Goal: Information Seeking & Learning: Learn about a topic

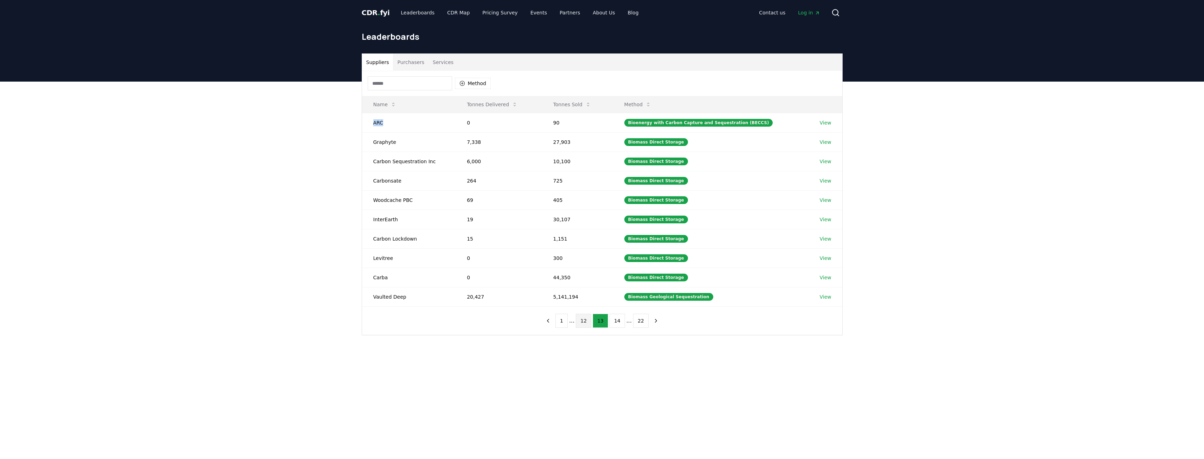
click at [583, 320] on button "12" at bounding box center [583, 321] width 15 height 14
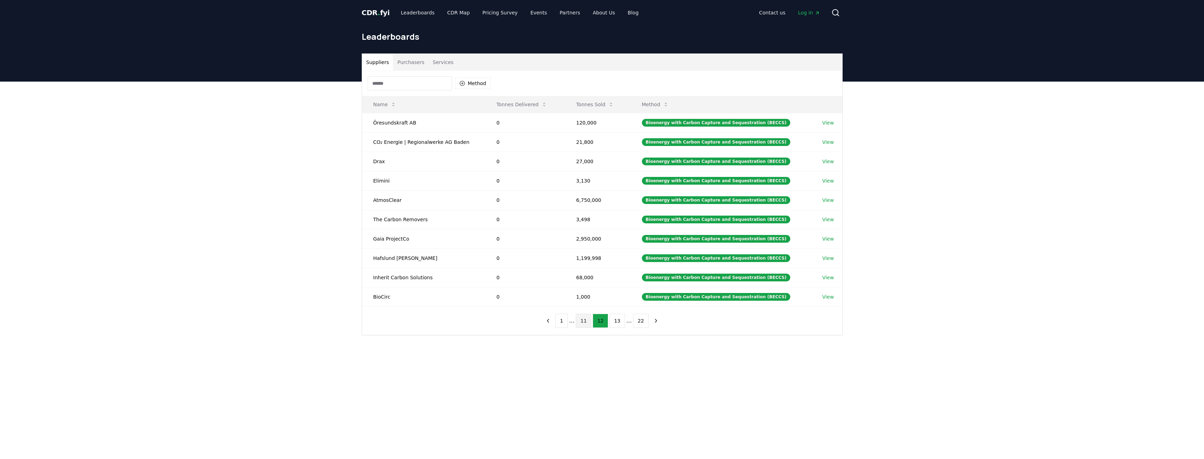
click at [589, 320] on button "11" at bounding box center [583, 321] width 15 height 14
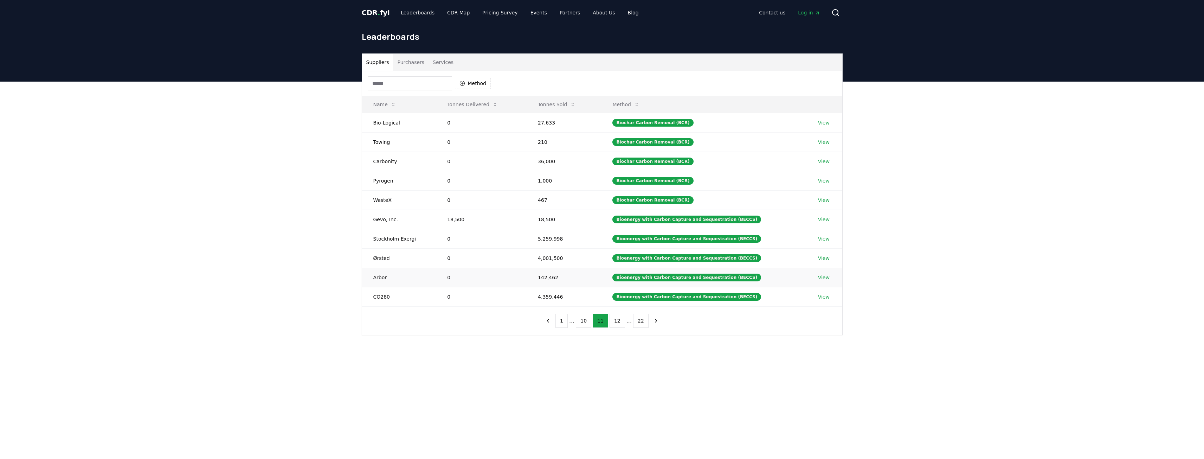
drag, startPoint x: 502, startPoint y: 277, endPoint x: 420, endPoint y: 272, distance: 82.7
click at [420, 272] on td "Arbor" at bounding box center [399, 277] width 74 height 19
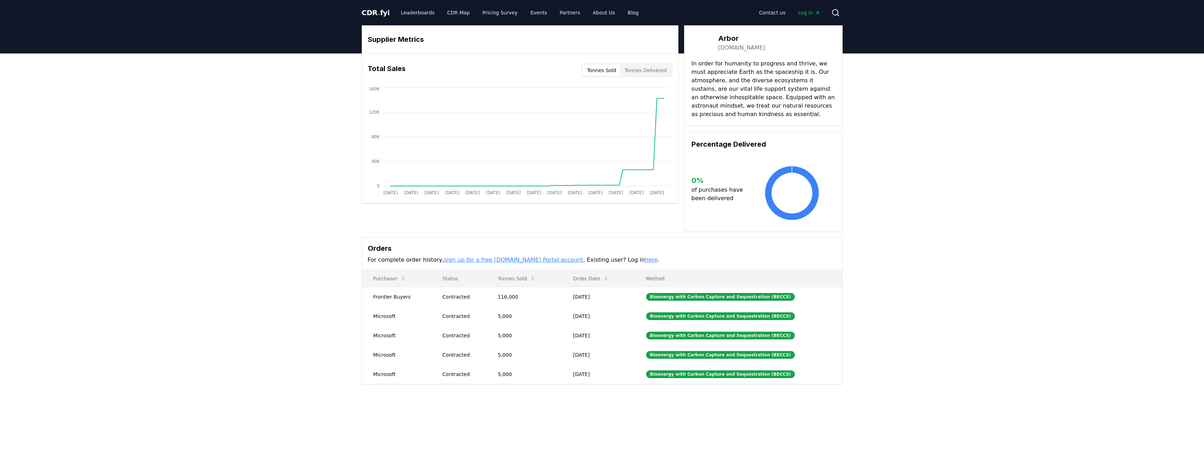
drag, startPoint x: 720, startPoint y: 62, endPoint x: 749, endPoint y: 100, distance: 48.7
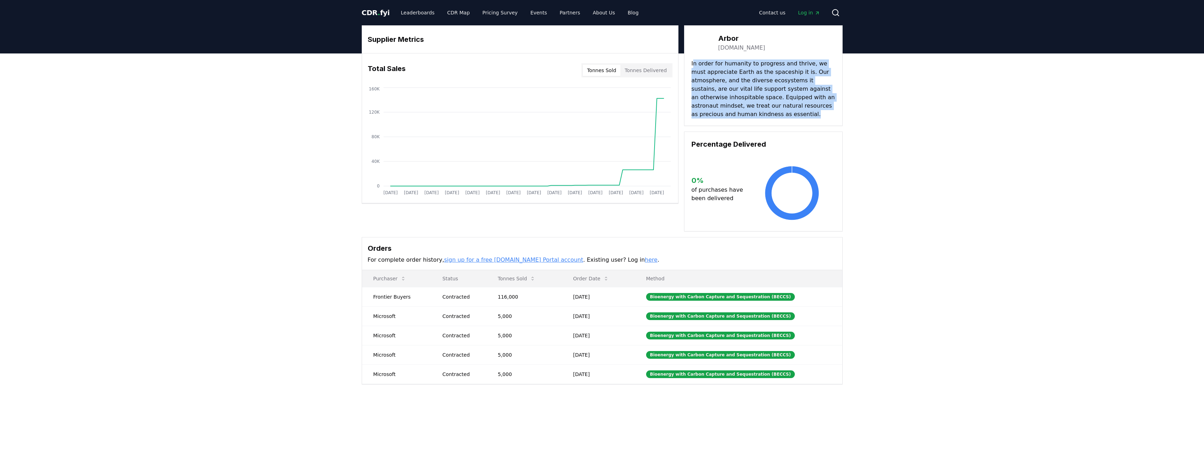
drag, startPoint x: 740, startPoint y: 110, endPoint x: 693, endPoint y: 63, distance: 66.9
click at [693, 63] on p "In order for humanity to progress and thrive, we must appreciate Earth as the s…" at bounding box center [764, 88] width 144 height 59
click at [750, 82] on p "In order for humanity to progress and thrive, we must appreciate Earth as the s…" at bounding box center [764, 88] width 144 height 59
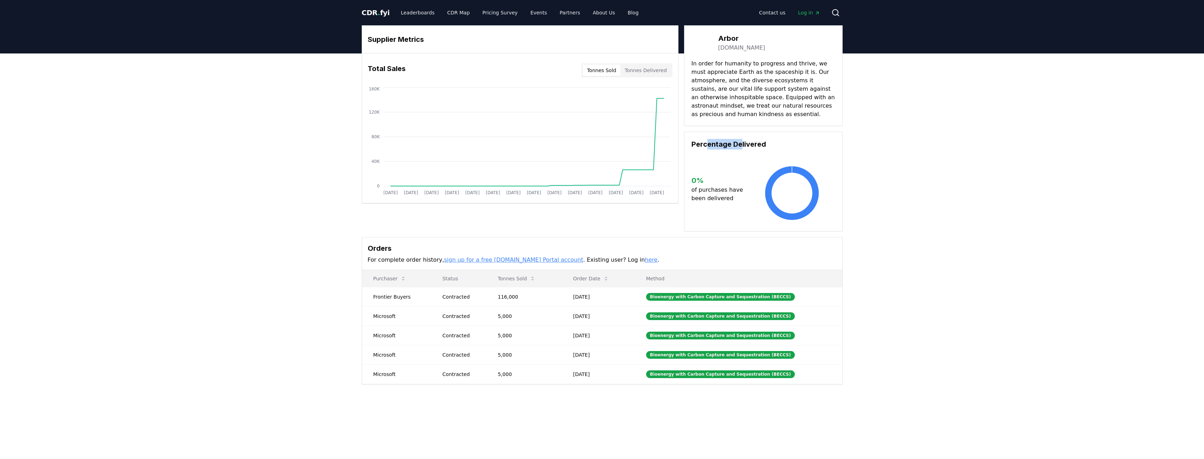
drag, startPoint x: 708, startPoint y: 143, endPoint x: 741, endPoint y: 148, distance: 34.2
click at [741, 148] on h3 "Percentage Delivered" at bounding box center [764, 144] width 144 height 11
click at [642, 70] on button "Tonnes Delivered" at bounding box center [646, 70] width 51 height 11
click at [610, 74] on button "Tonnes Sold" at bounding box center [602, 70] width 38 height 11
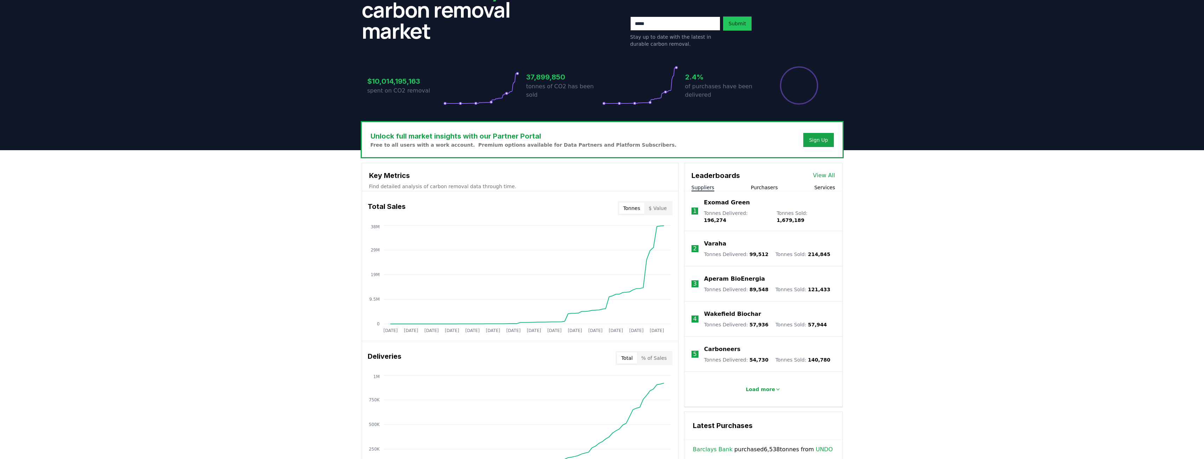
scroll to position [105, 0]
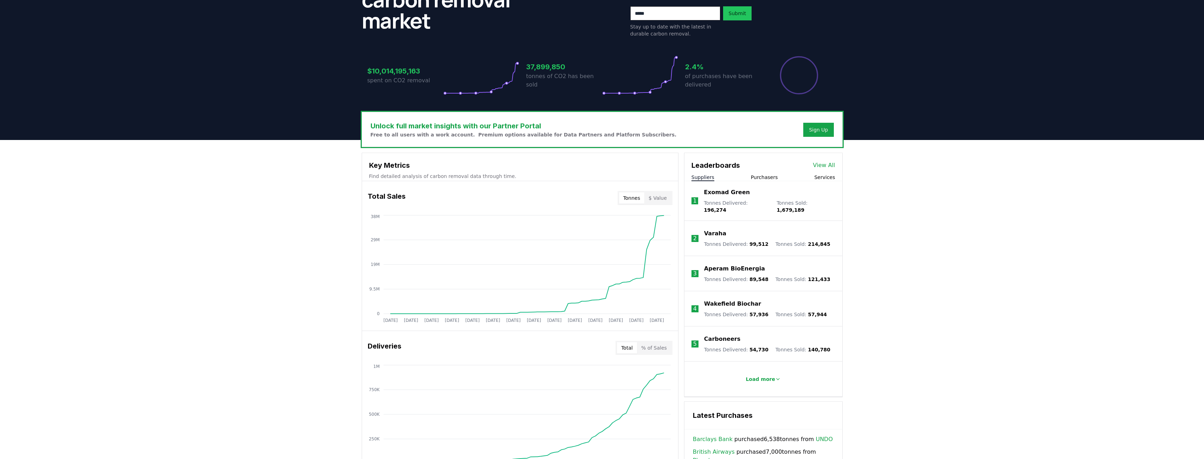
click at [746, 365] on li "Load more" at bounding box center [764, 378] width 158 height 35
click at [757, 372] on button "Load more" at bounding box center [763, 379] width 46 height 14
click at [822, 163] on link "View All" at bounding box center [824, 165] width 22 height 8
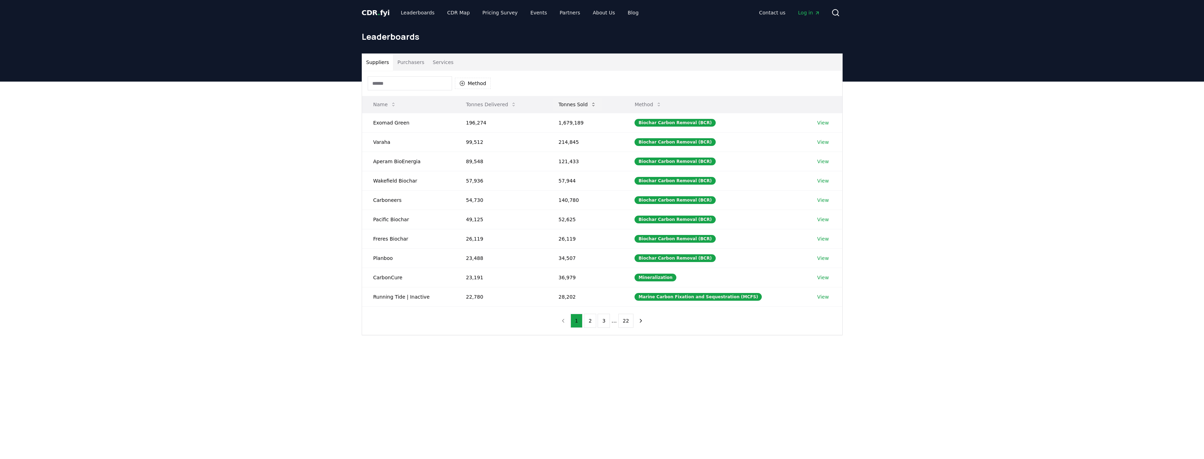
click at [568, 103] on button "Tonnes Sold" at bounding box center [577, 104] width 49 height 14
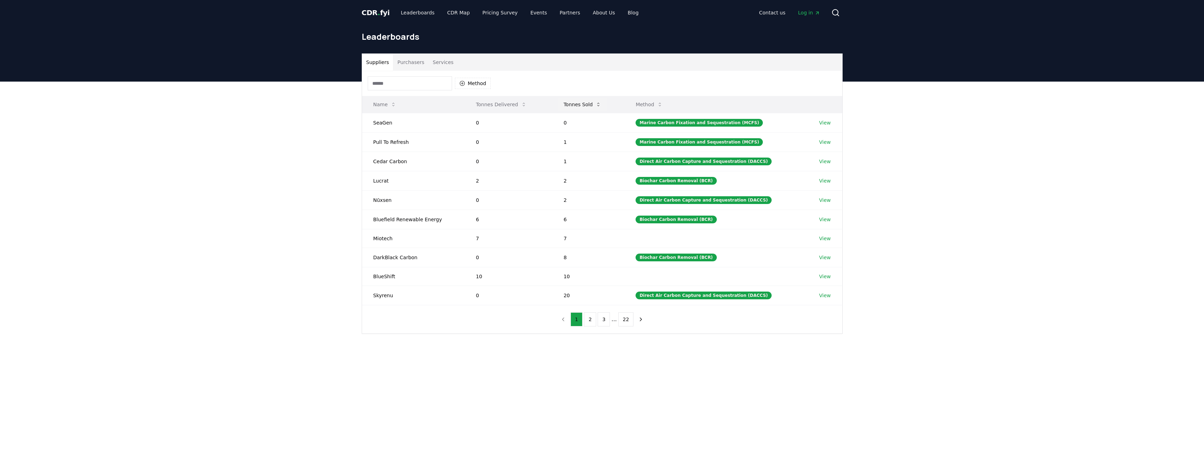
click at [577, 102] on button "Tonnes Sold" at bounding box center [582, 104] width 49 height 14
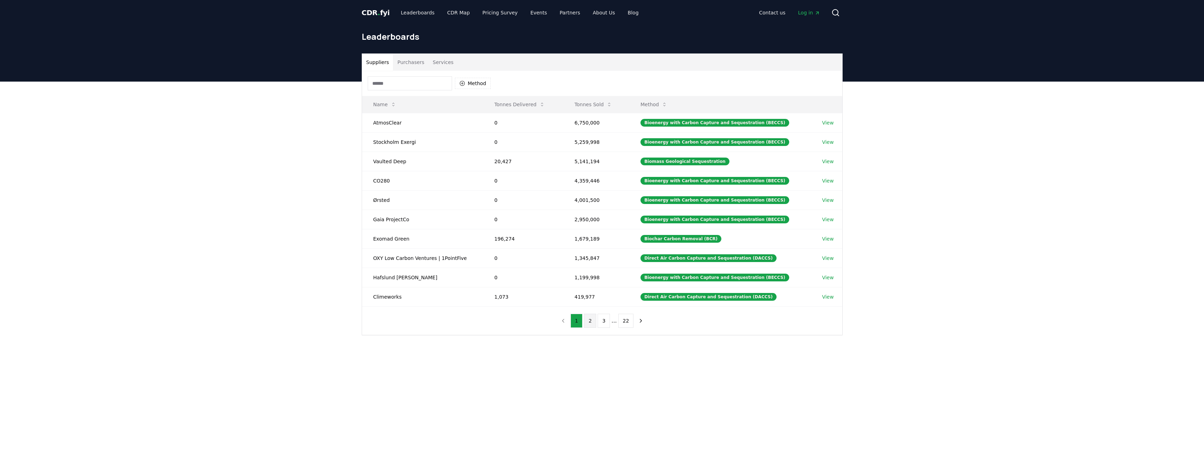
click at [592, 318] on button "2" at bounding box center [590, 321] width 12 height 14
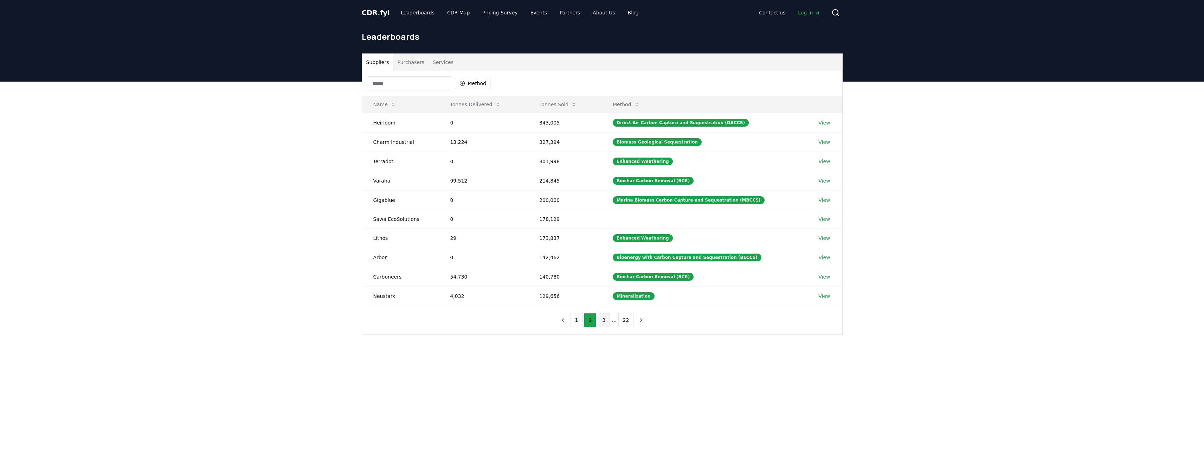
click at [603, 320] on button "3" at bounding box center [604, 320] width 12 height 14
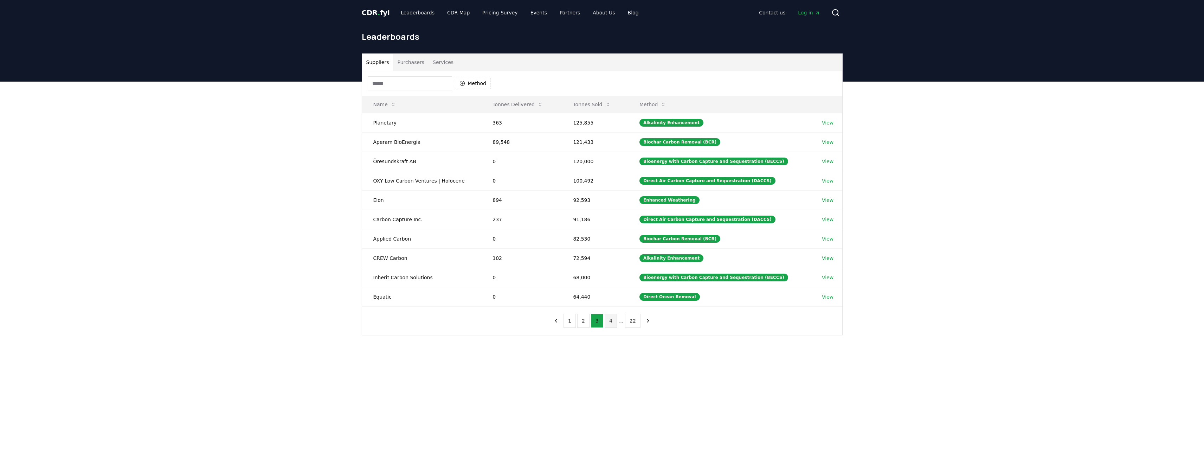
click at [609, 317] on button "4" at bounding box center [611, 321] width 12 height 14
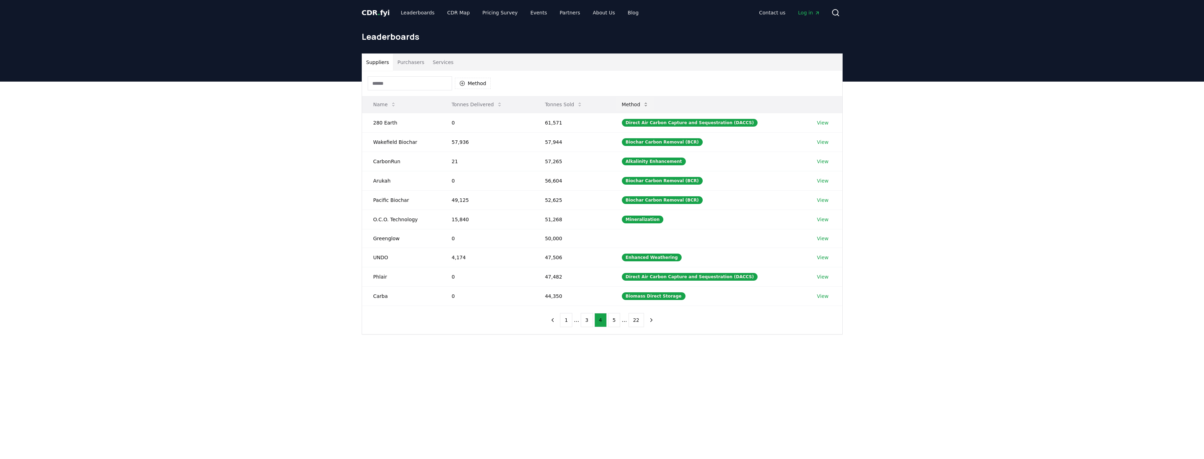
click at [647, 104] on button "Method" at bounding box center [635, 104] width 38 height 14
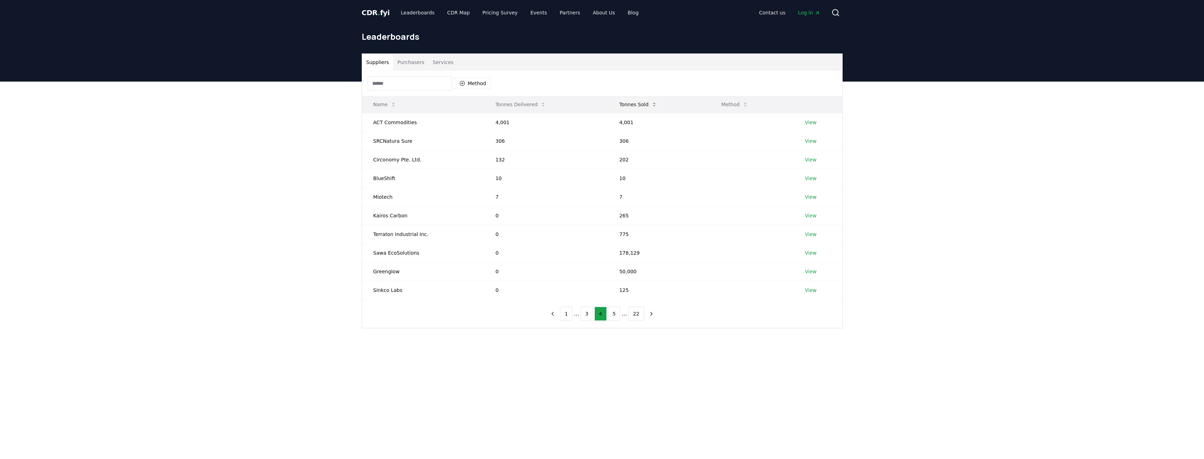
click at [651, 104] on icon at bounding box center [654, 105] width 6 height 6
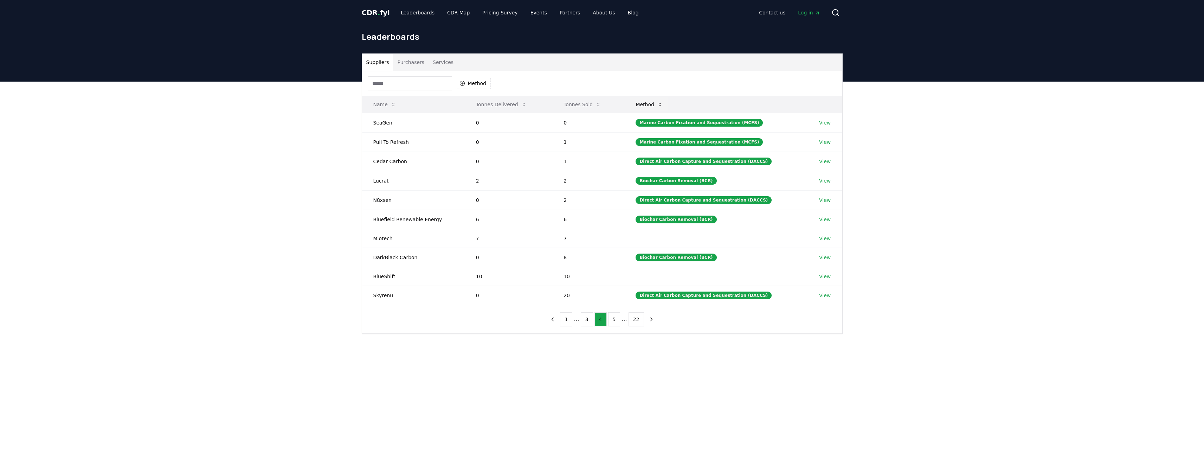
click at [659, 100] on button "Method" at bounding box center [649, 104] width 38 height 14
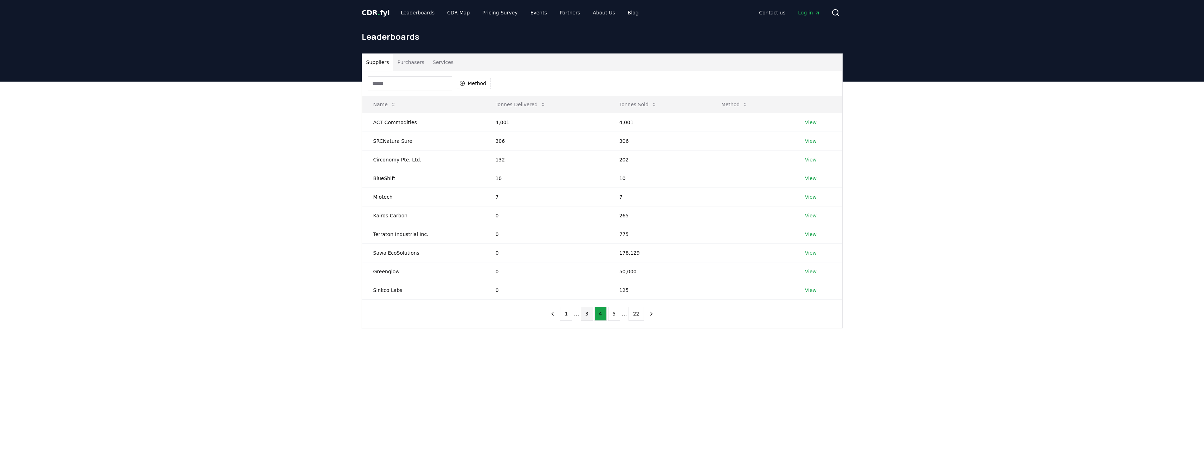
click at [589, 319] on button "3" at bounding box center [587, 314] width 12 height 14
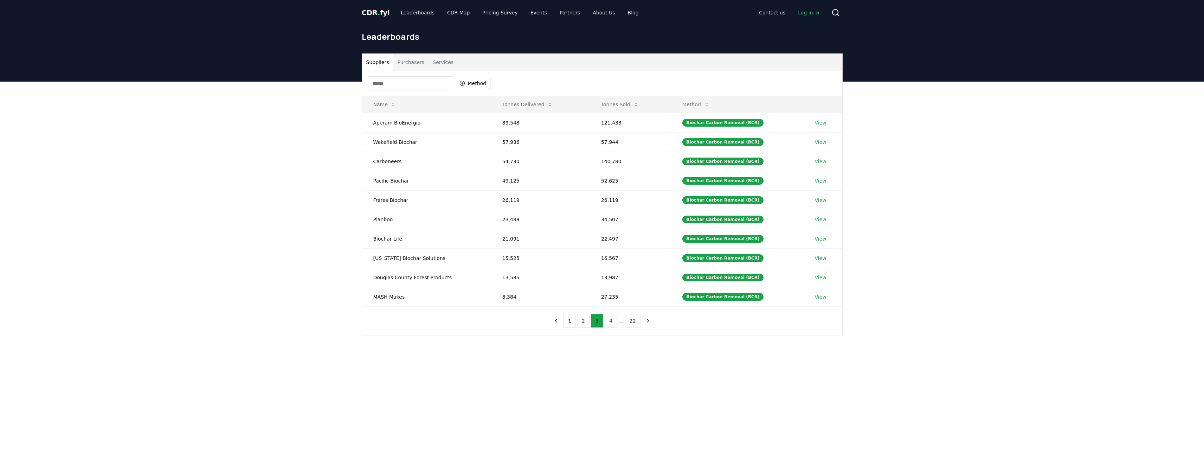
click at [604, 315] on ul "1 2 3 4 ... 22" at bounding box center [602, 321] width 77 height 14
click at [607, 316] on button "4" at bounding box center [611, 321] width 12 height 14
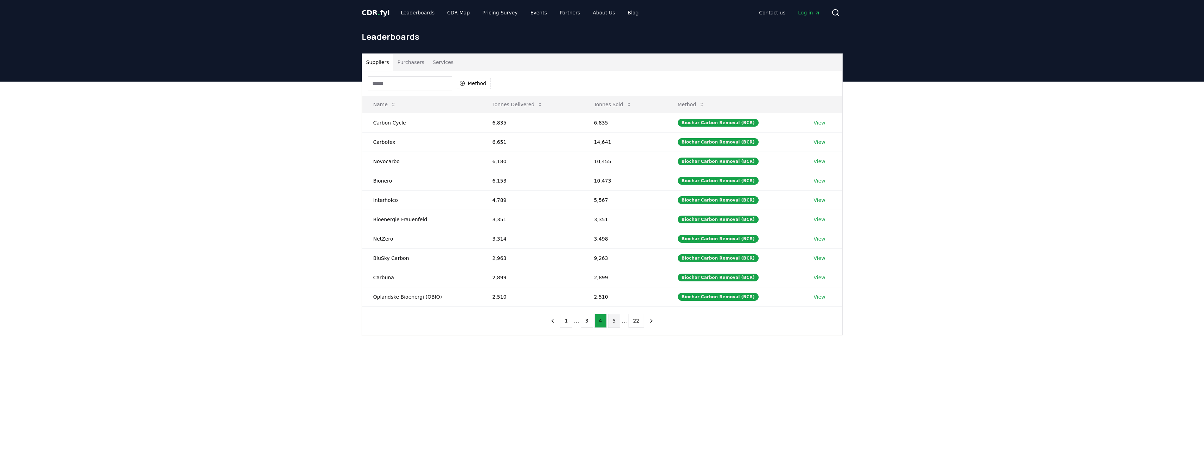
click at [609, 319] on button "5" at bounding box center [614, 321] width 12 height 14
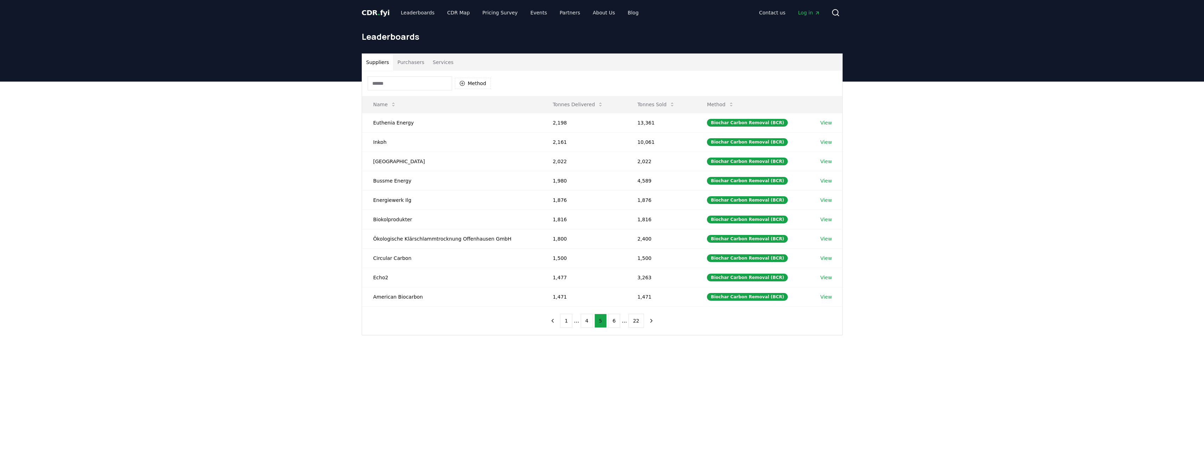
click at [609, 319] on button "6" at bounding box center [614, 321] width 12 height 14
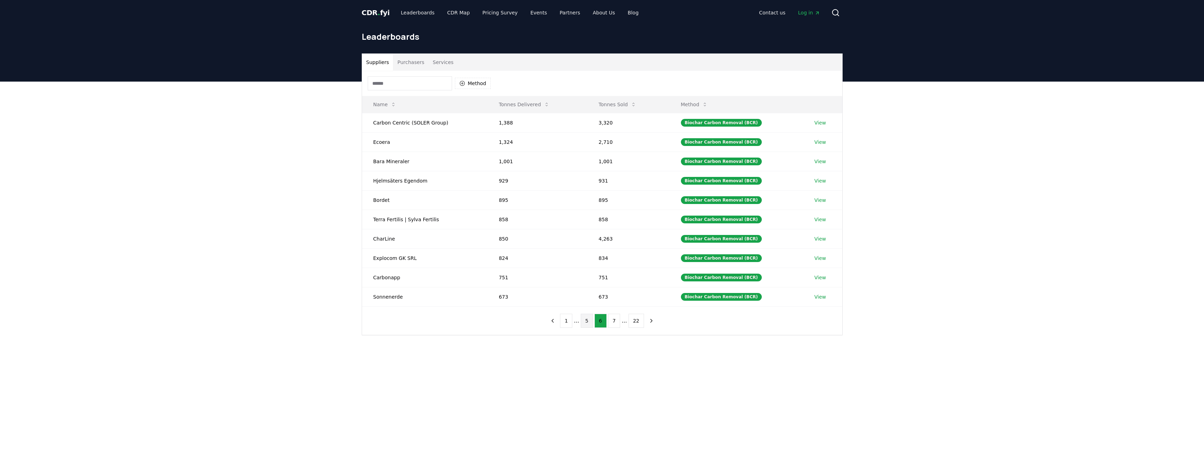
click at [609, 319] on button "7" at bounding box center [614, 321] width 12 height 14
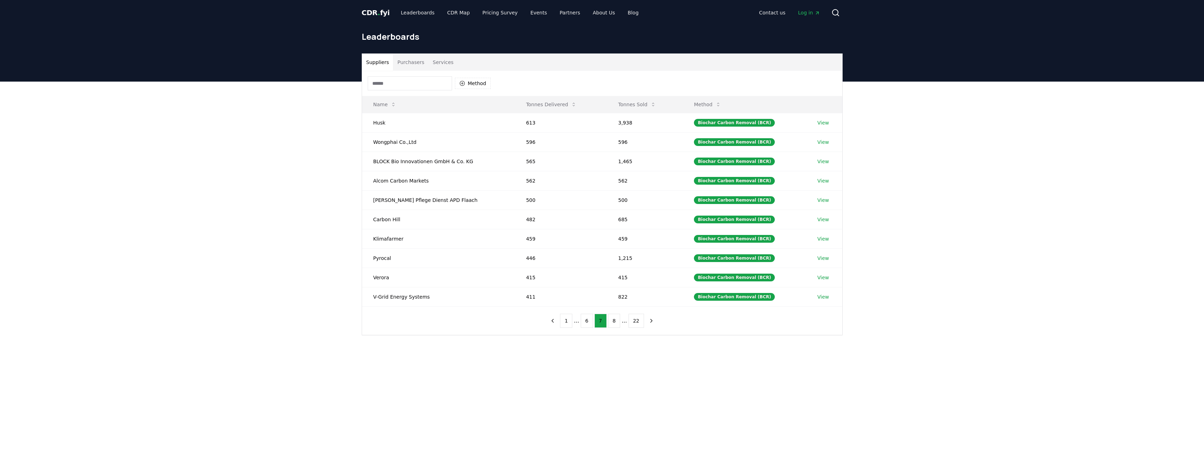
click at [609, 319] on button "8" at bounding box center [614, 321] width 12 height 14
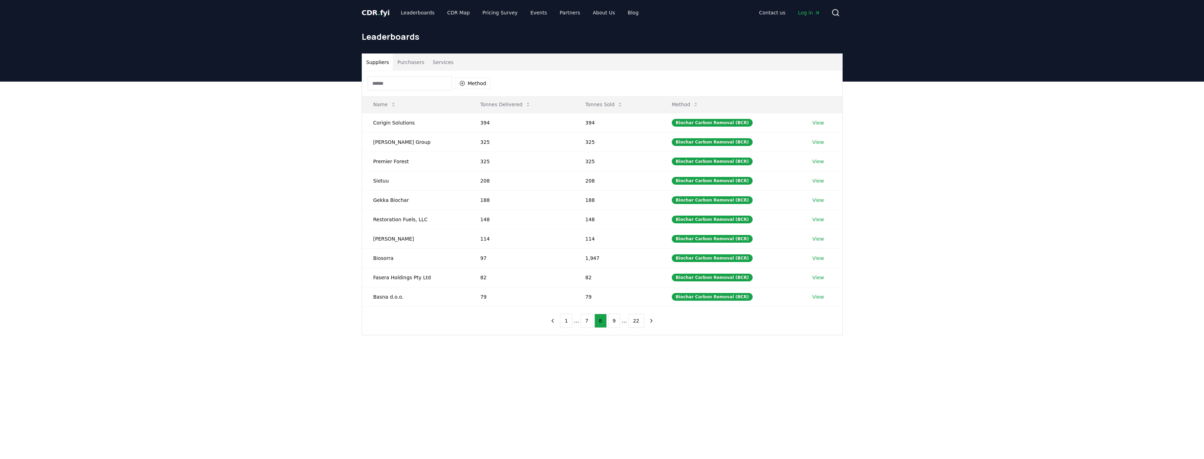
click at [609, 319] on button "9" at bounding box center [614, 321] width 12 height 14
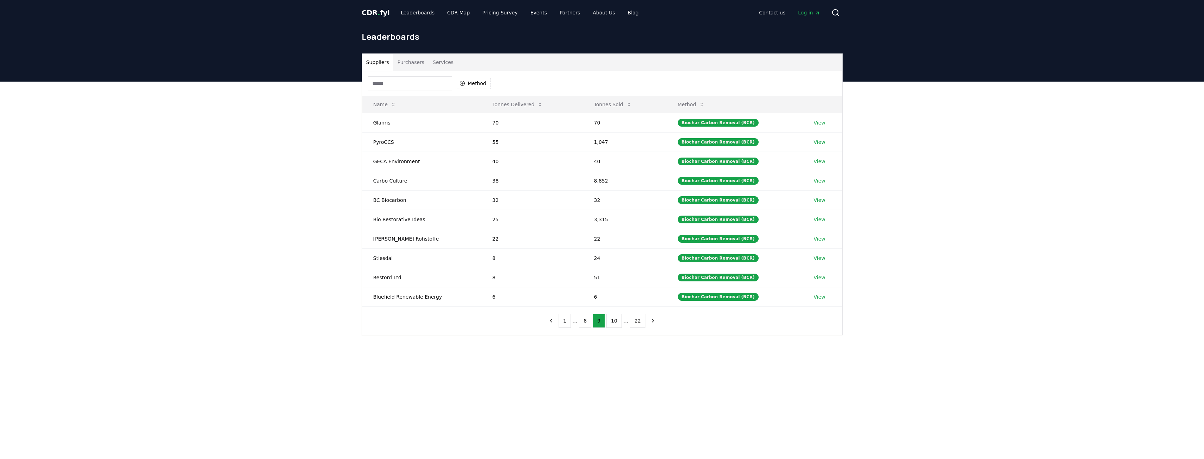
click at [609, 319] on button "10" at bounding box center [613, 321] width 15 height 14
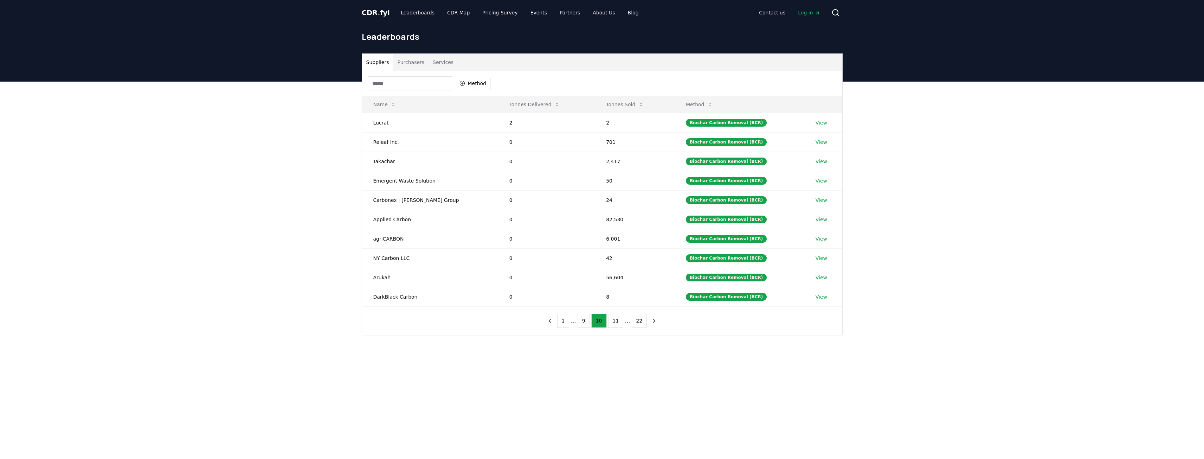
click at [609, 319] on button "11" at bounding box center [615, 321] width 15 height 14
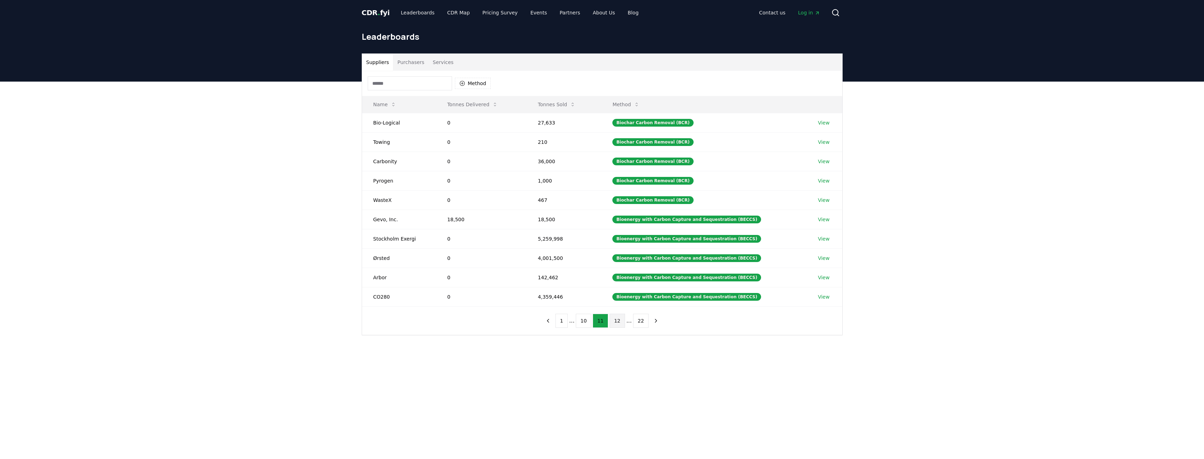
click at [612, 320] on button "12" at bounding box center [617, 321] width 15 height 14
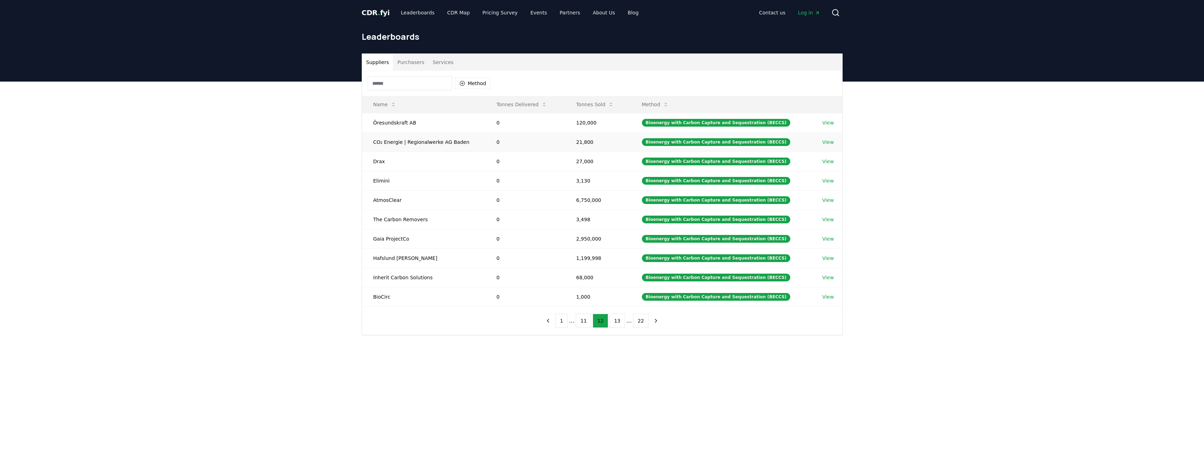
click at [487, 141] on td "0" at bounding box center [525, 141] width 80 height 19
